Goal: Information Seeking & Learning: Learn about a topic

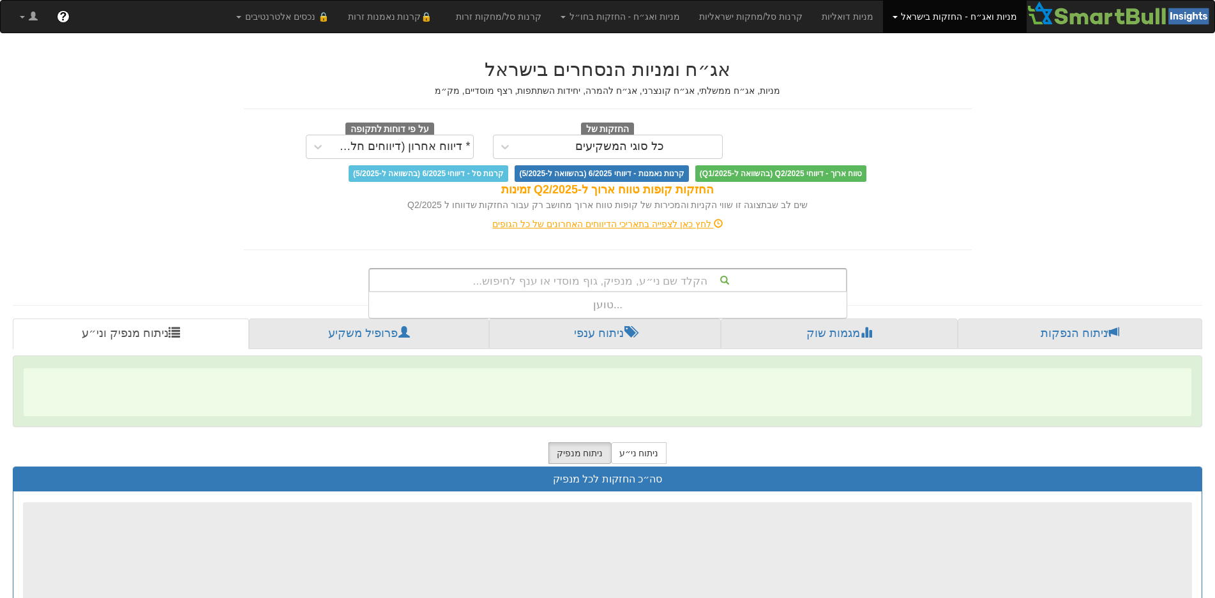
click at [644, 277] on div "הקלד שם ני״ע, מנפיק, גוף מוסדי או ענף לחיפוש..." at bounding box center [608, 281] width 476 height 22
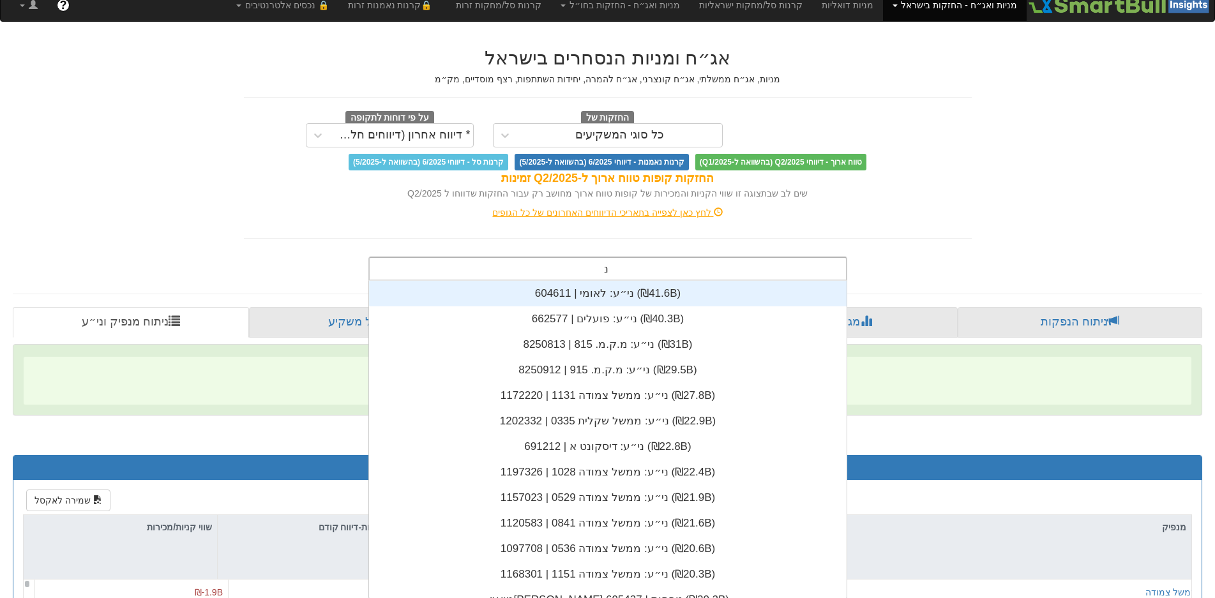
scroll to position [318, 0]
type input "נת"
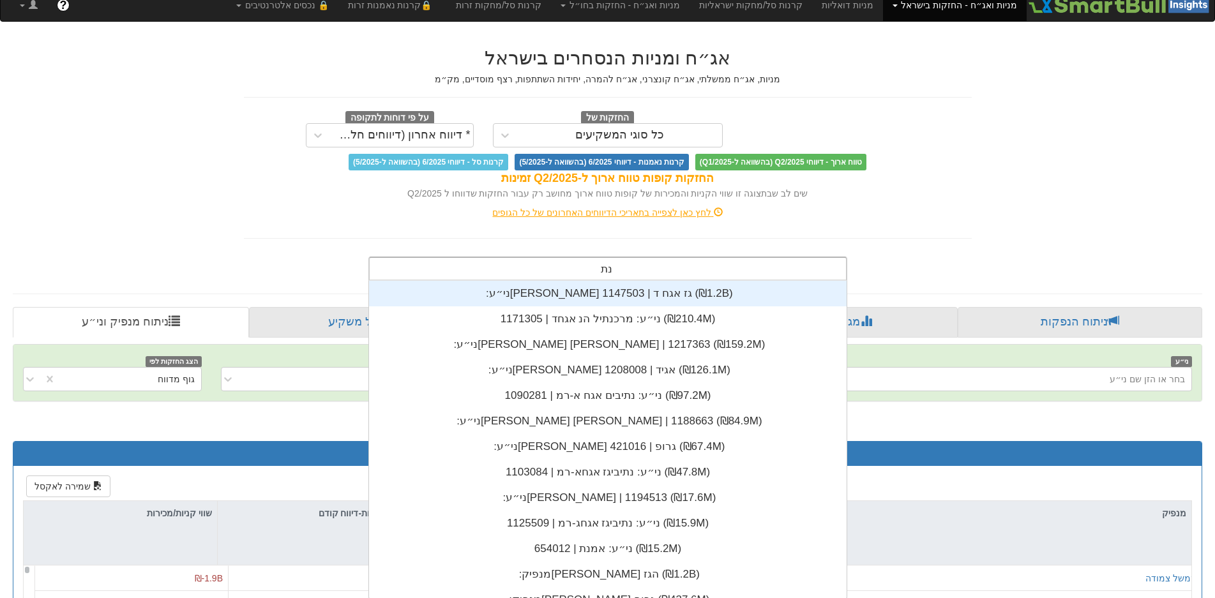
click at [640, 291] on div "ני״ע: ‏[PERSON_NAME] גז אגח ד | 1147503 ‎(₪1.2B)‎" at bounding box center [608, 294] width 478 height 26
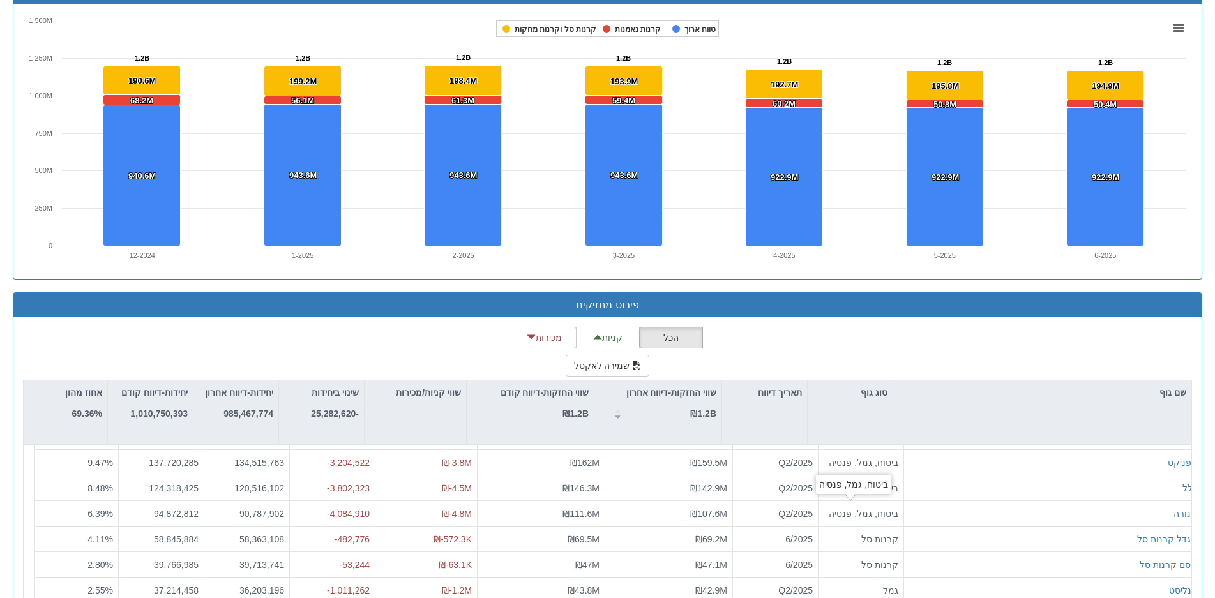
scroll to position [1022, 0]
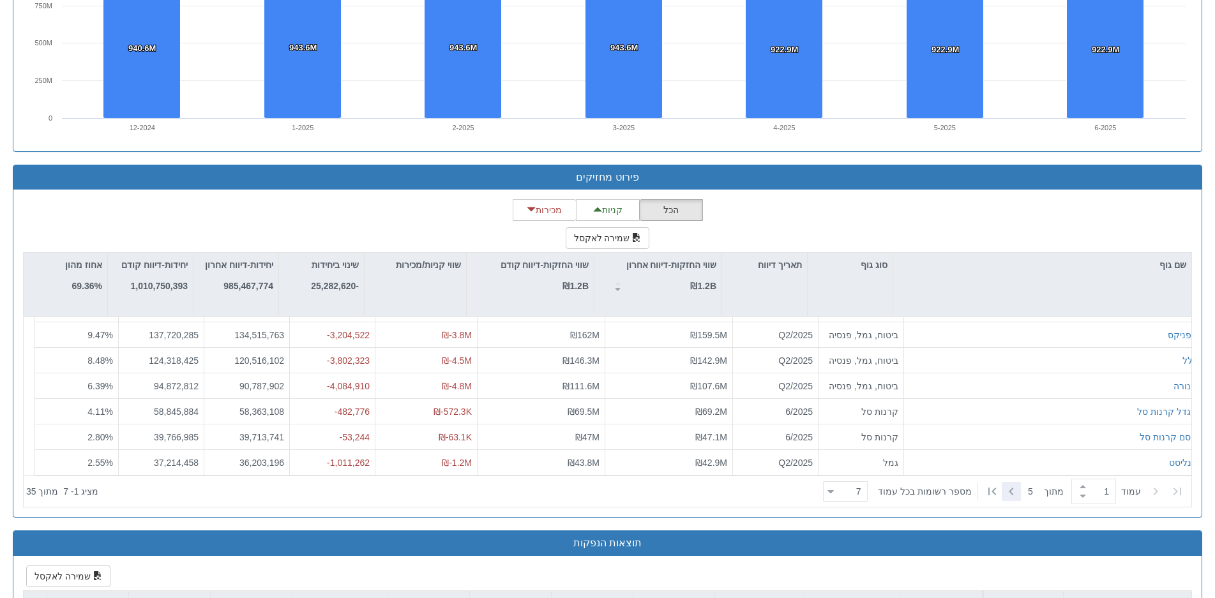
click at [1010, 488] on icon at bounding box center [1011, 491] width 15 height 15
type input "2"
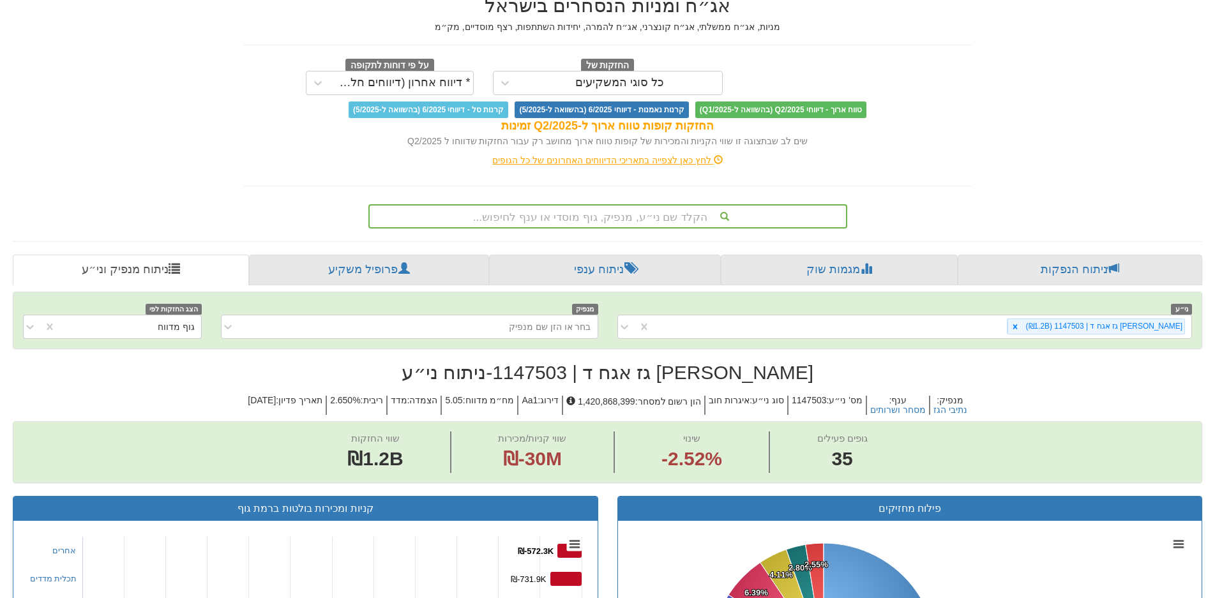
scroll to position [0, 0]
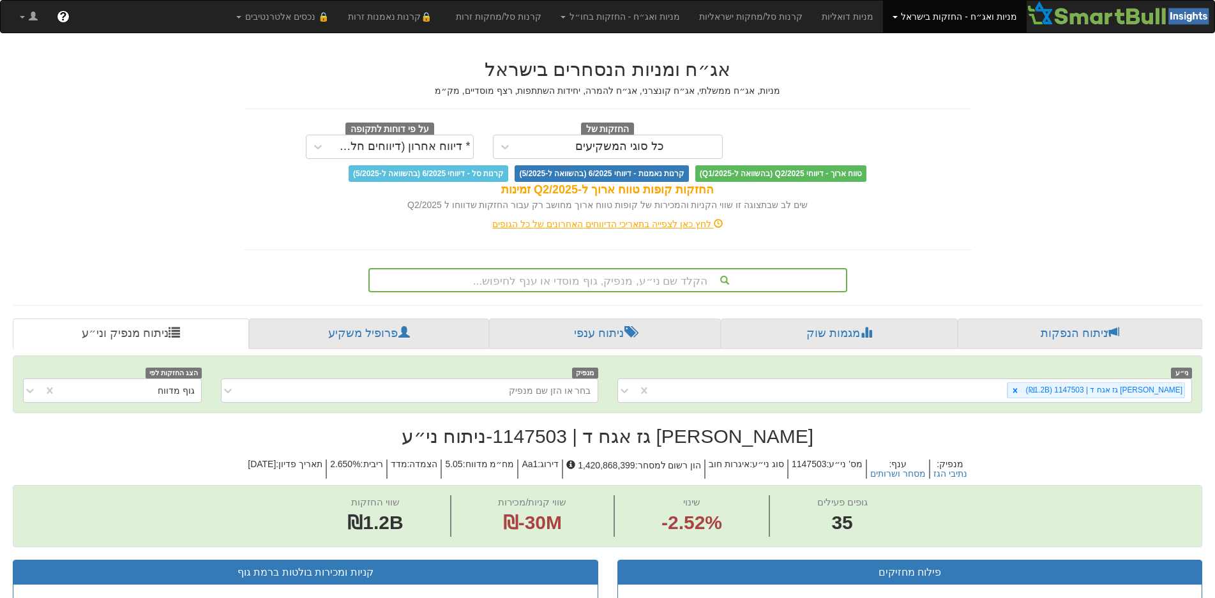
click at [631, 275] on div "הקלד שם ני״ע, מנפיק, גוף מוסדי או ענף לחיפוש..." at bounding box center [608, 281] width 476 height 22
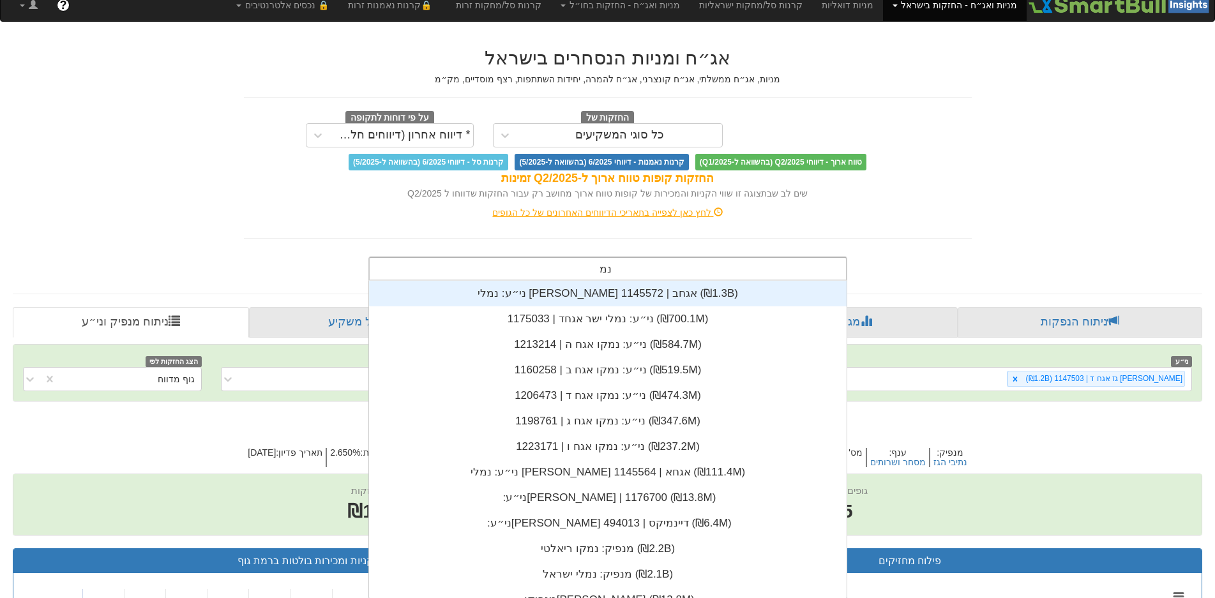
scroll to position [153, 0]
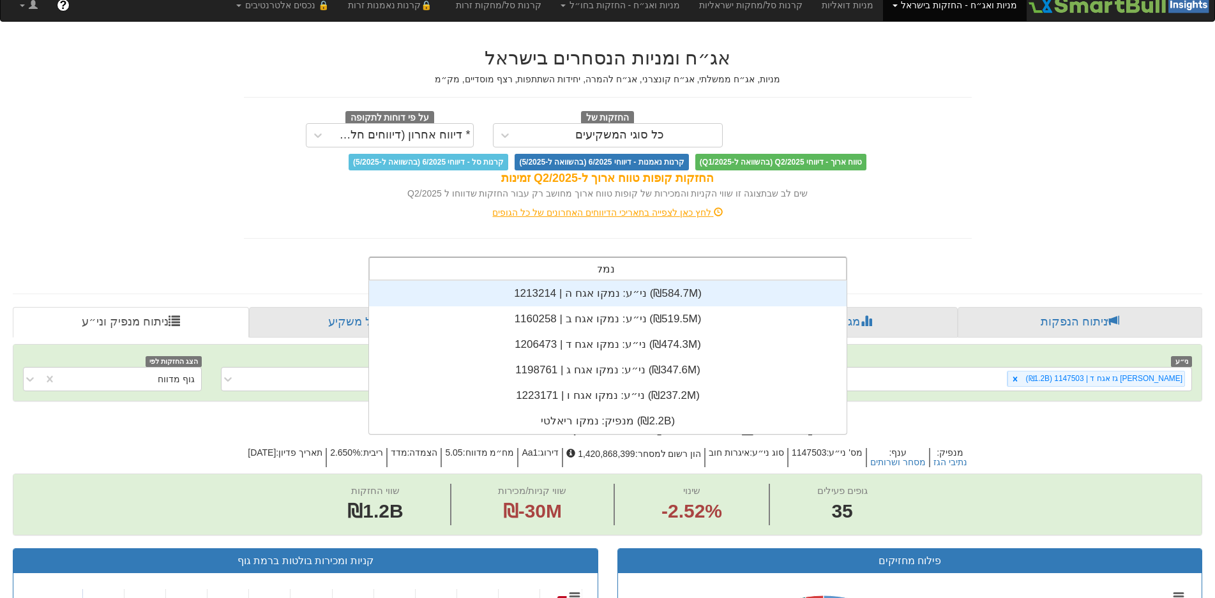
type input "נמקו"
click at [603, 296] on div "ני״ע: ‏נמקו אגח ה | 1213214 ‎(₪584.7M)‎" at bounding box center [608, 294] width 478 height 26
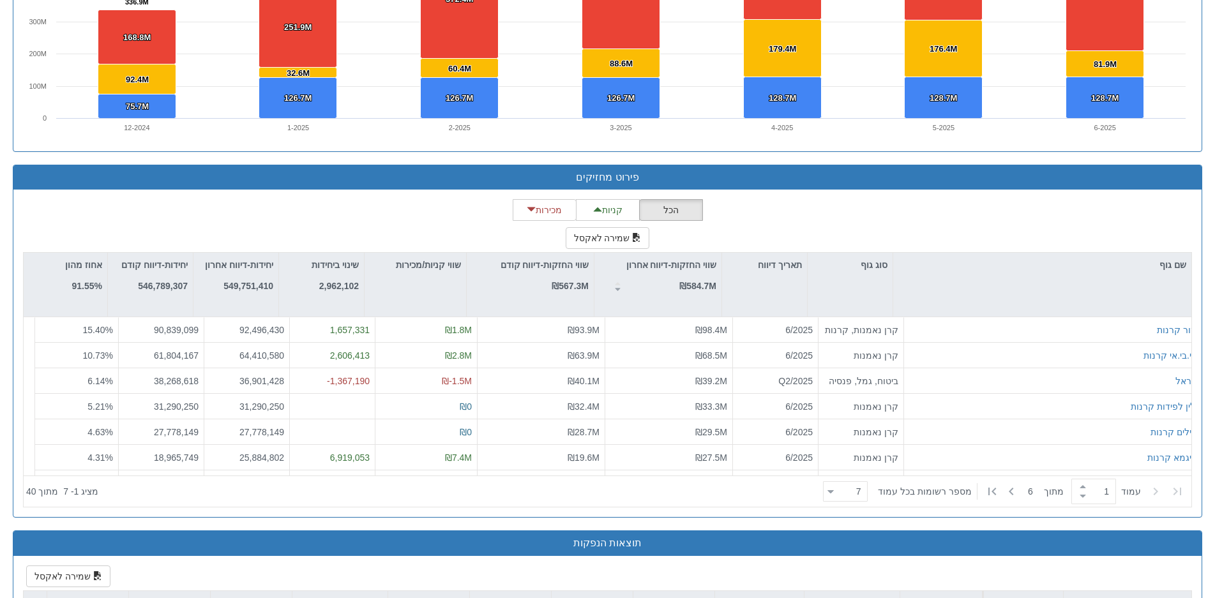
scroll to position [1086, 0]
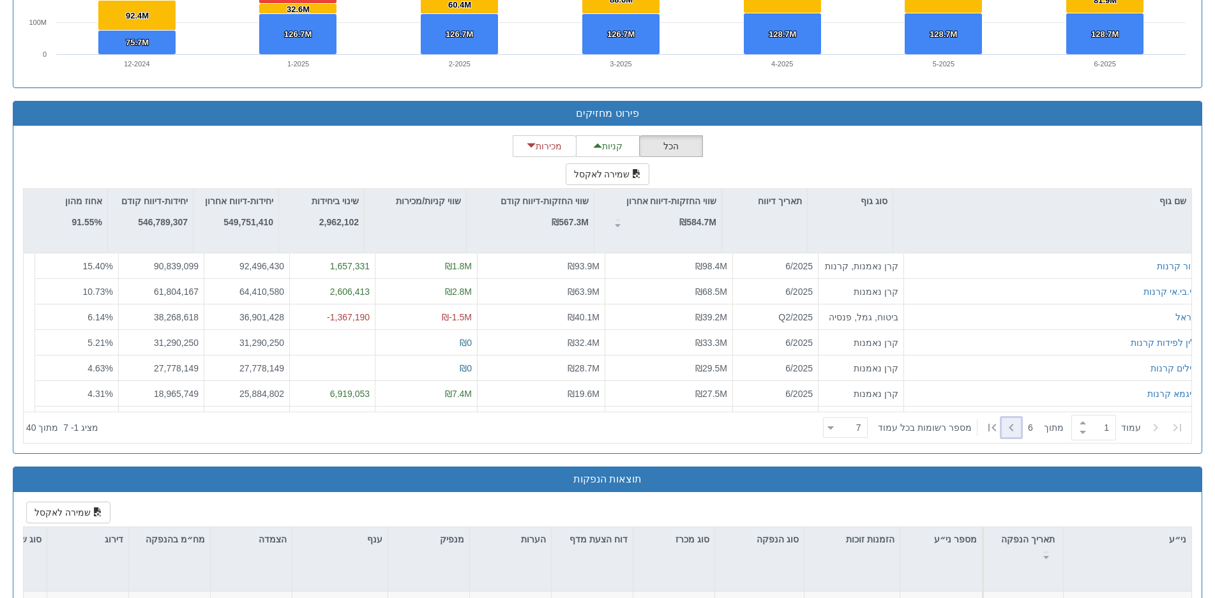
click at [1008, 426] on icon at bounding box center [1011, 427] width 15 height 15
type input "3"
